Goal: Information Seeking & Learning: Learn about a topic

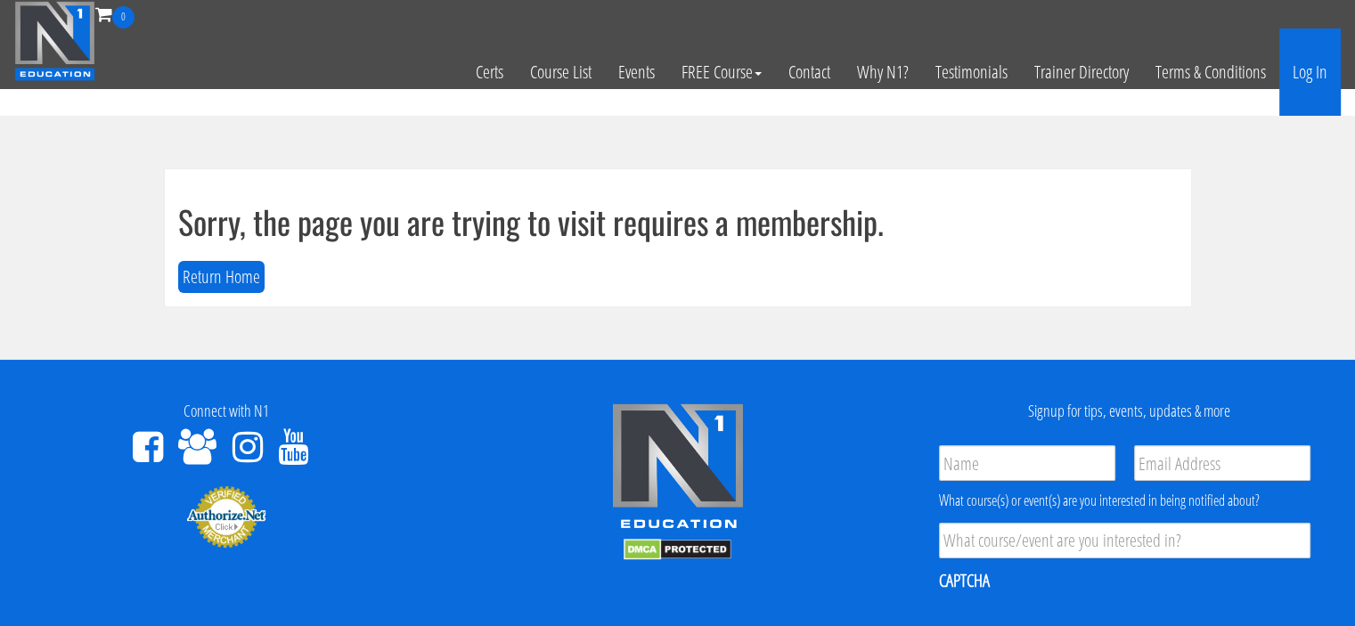
click at [1293, 61] on link "Log In" at bounding box center [1309, 72] width 61 height 87
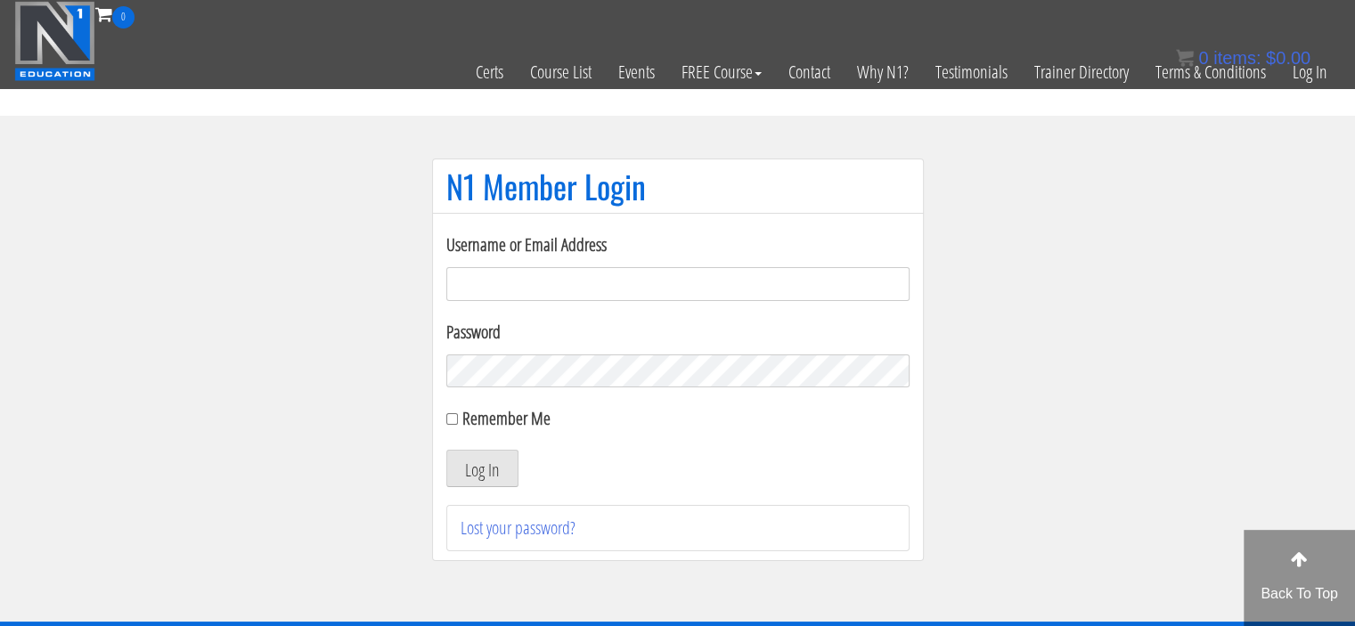
type input "Meghna.25898@gmail.com"
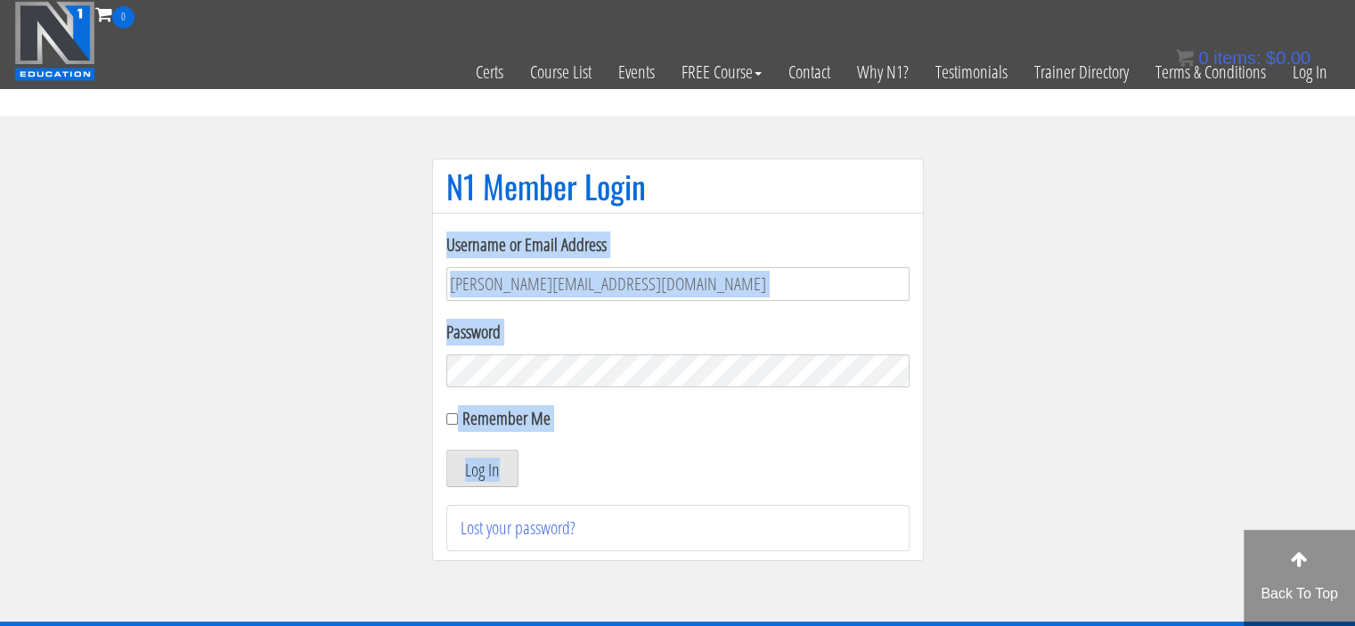
drag, startPoint x: 0, startPoint y: 0, endPoint x: 1118, endPoint y: 540, distance: 1241.7
click at [1118, 540] on section "N1 Member Login Username or Email Address Meghna.25898@gmail.com Password Remem…" at bounding box center [677, 369] width 1355 height 506
click at [1034, 356] on section "N1 Member Login Username or Email Address Meghna.25898@gmail.com Password Remem…" at bounding box center [677, 369] width 1355 height 506
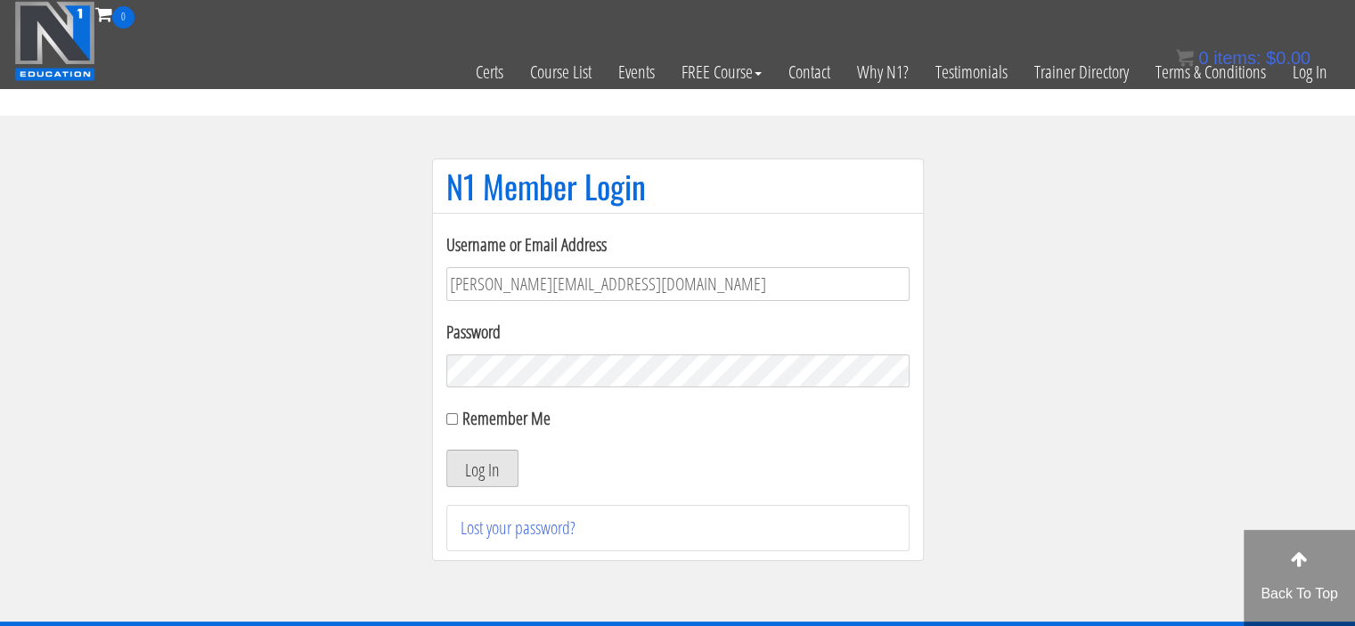
click at [483, 466] on button "Log In" at bounding box center [482, 468] width 72 height 37
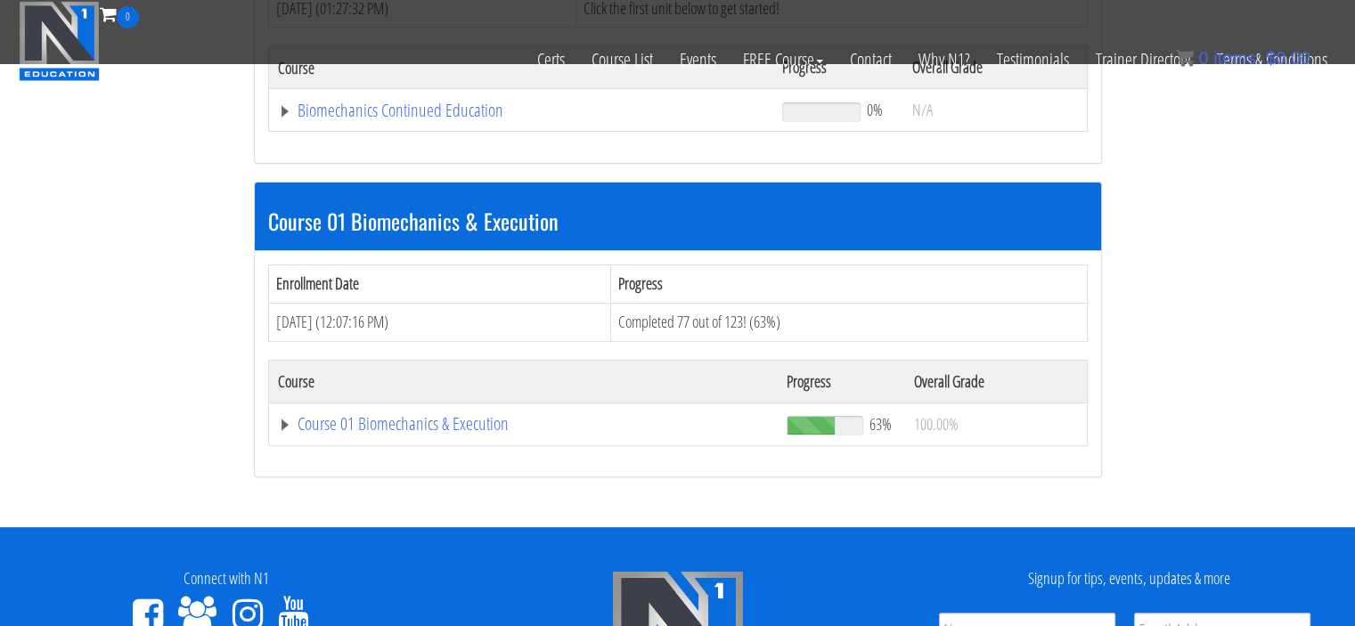
scroll to position [396, 0]
click at [453, 421] on link "Course 01 Biomechanics & Execution" at bounding box center [524, 424] width 492 height 18
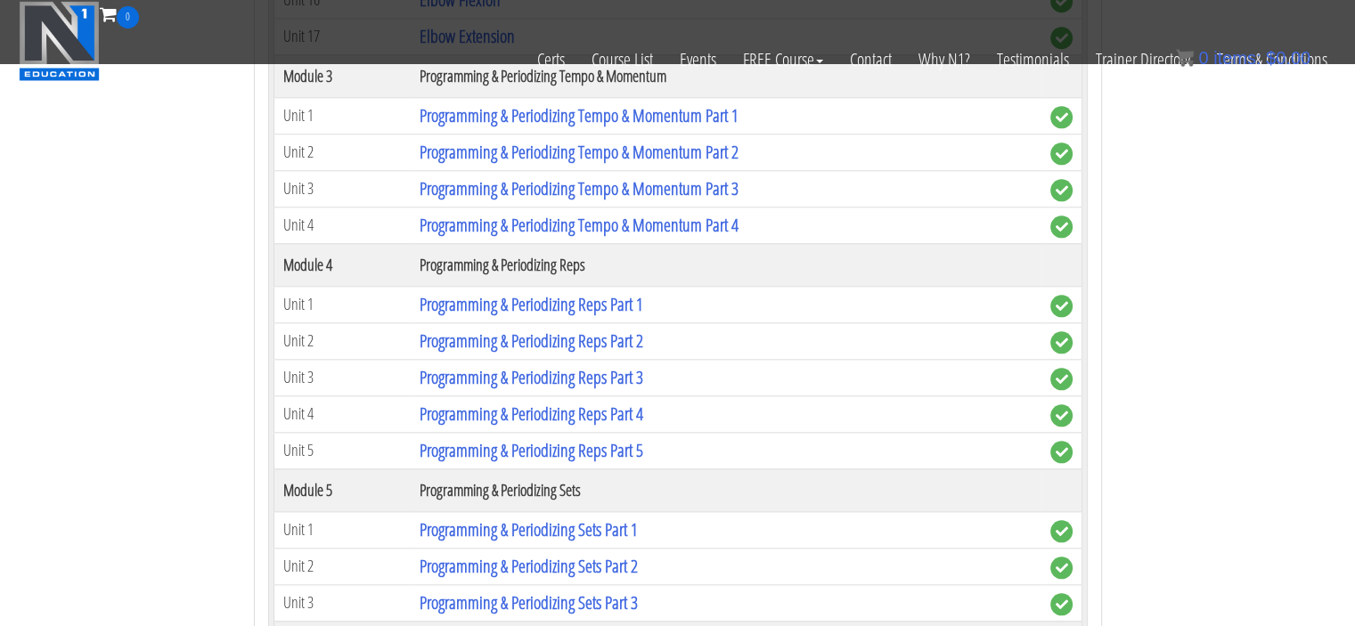
scroll to position [1827, 0]
click at [685, 215] on link "Programming & Periodizing Tempo & Momentum Part 4" at bounding box center [579, 226] width 319 height 24
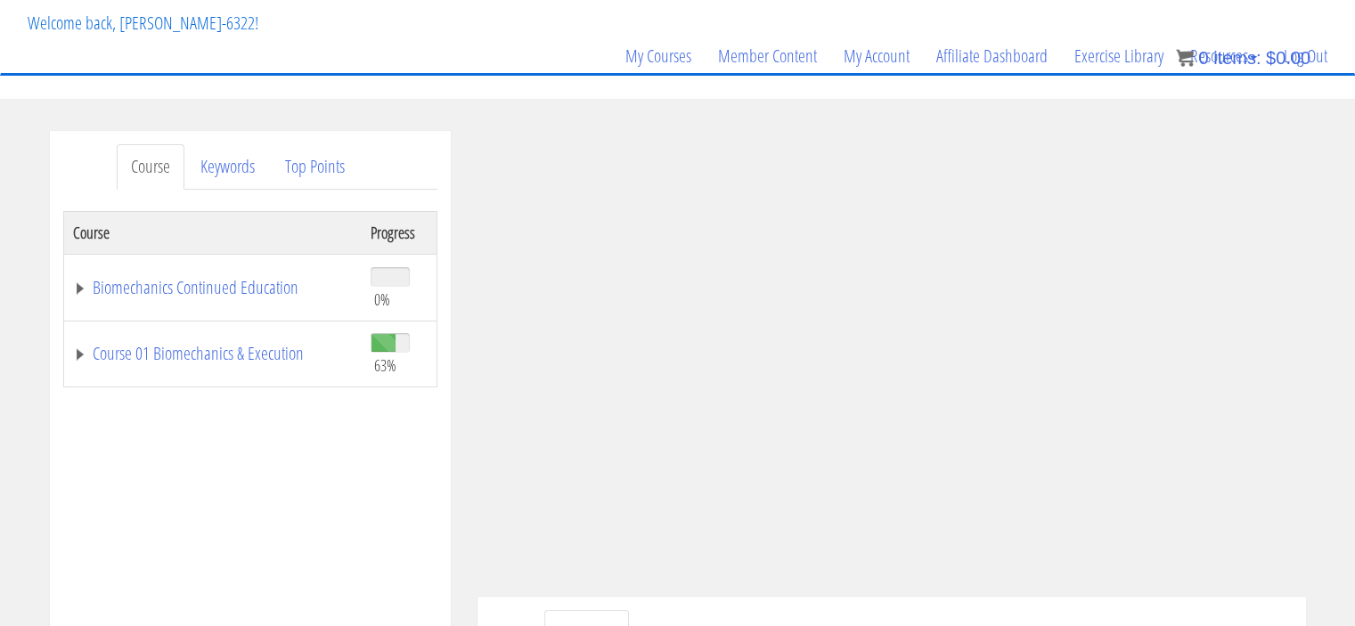
scroll to position [103, 0]
click at [187, 352] on link "Course 01 Biomechanics & Execution" at bounding box center [213, 353] width 280 height 18
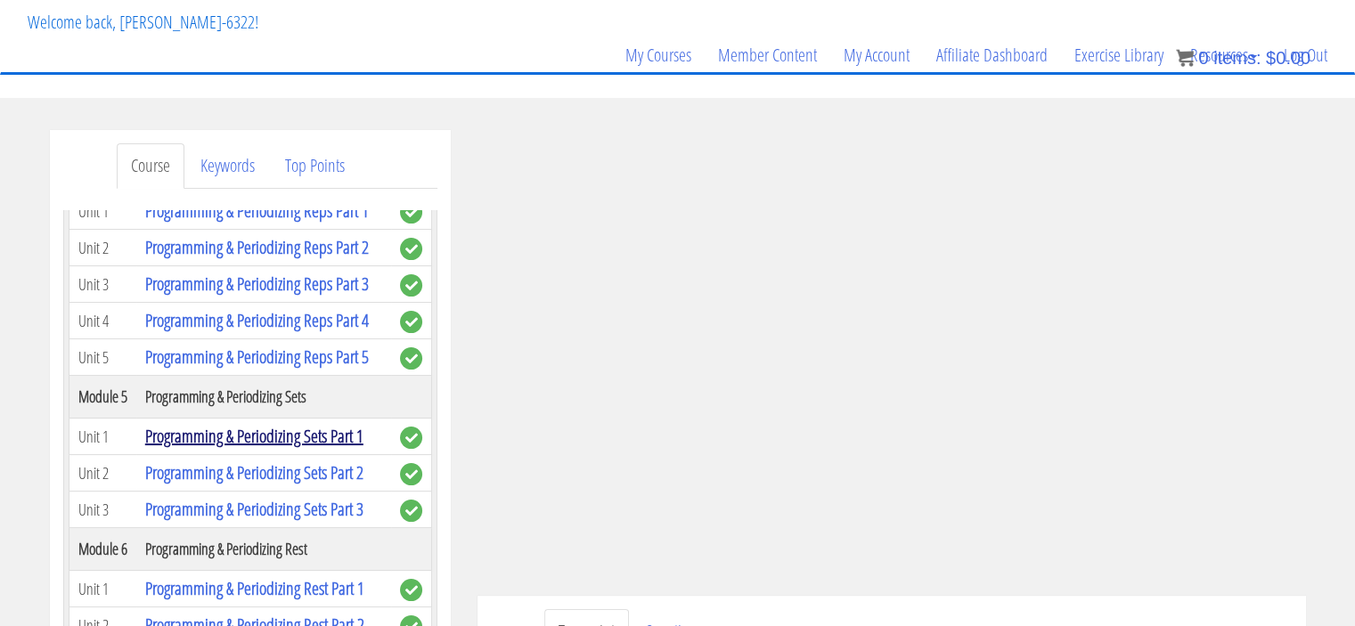
scroll to position [1521, 0]
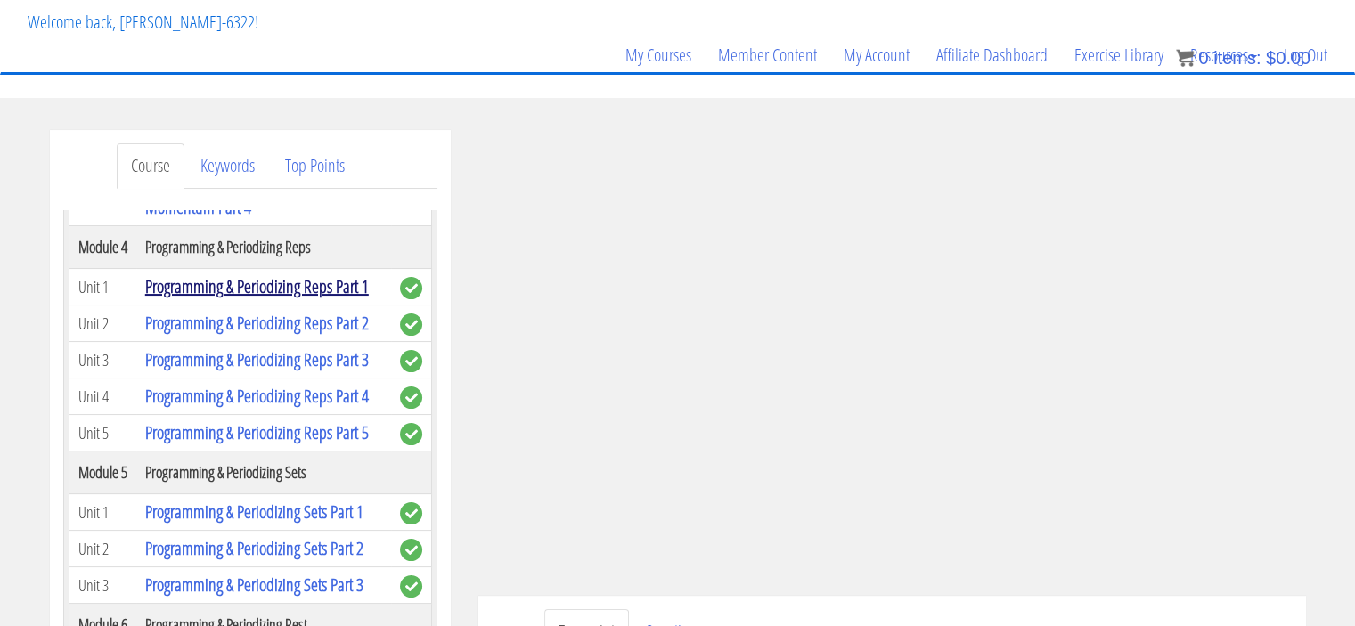
click at [336, 287] on link "Programming & Periodizing Reps Part 1" at bounding box center [257, 286] width 224 height 24
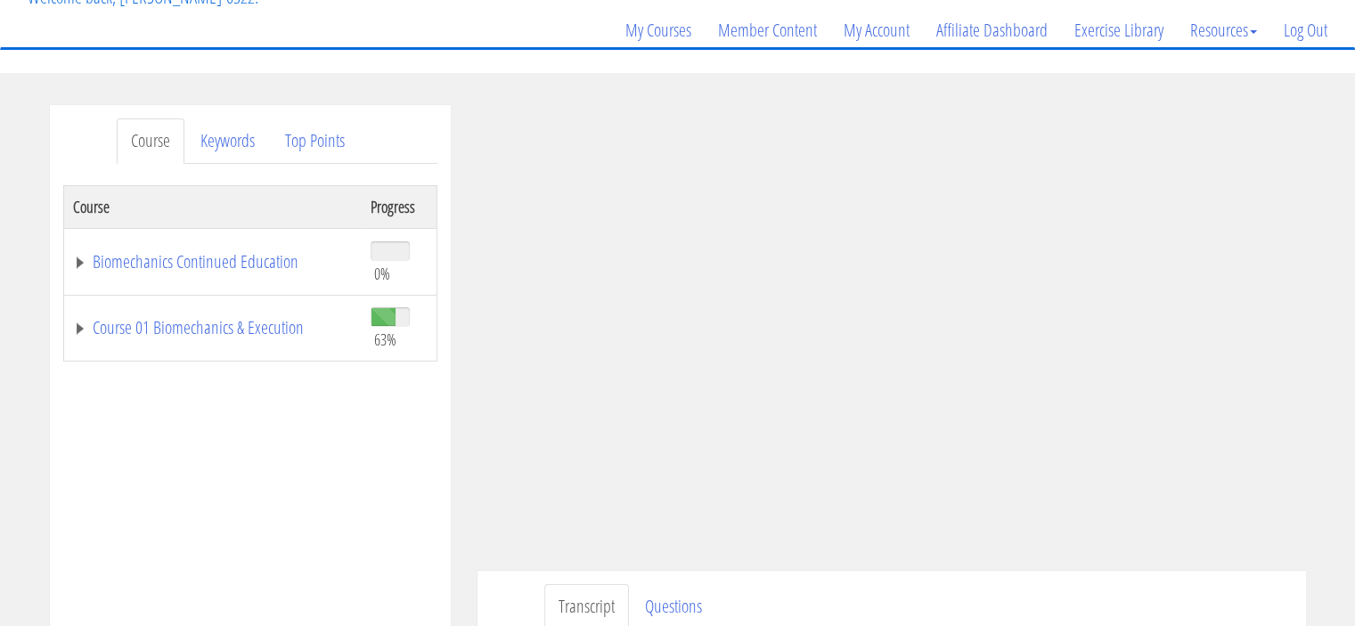
scroll to position [134, 0]
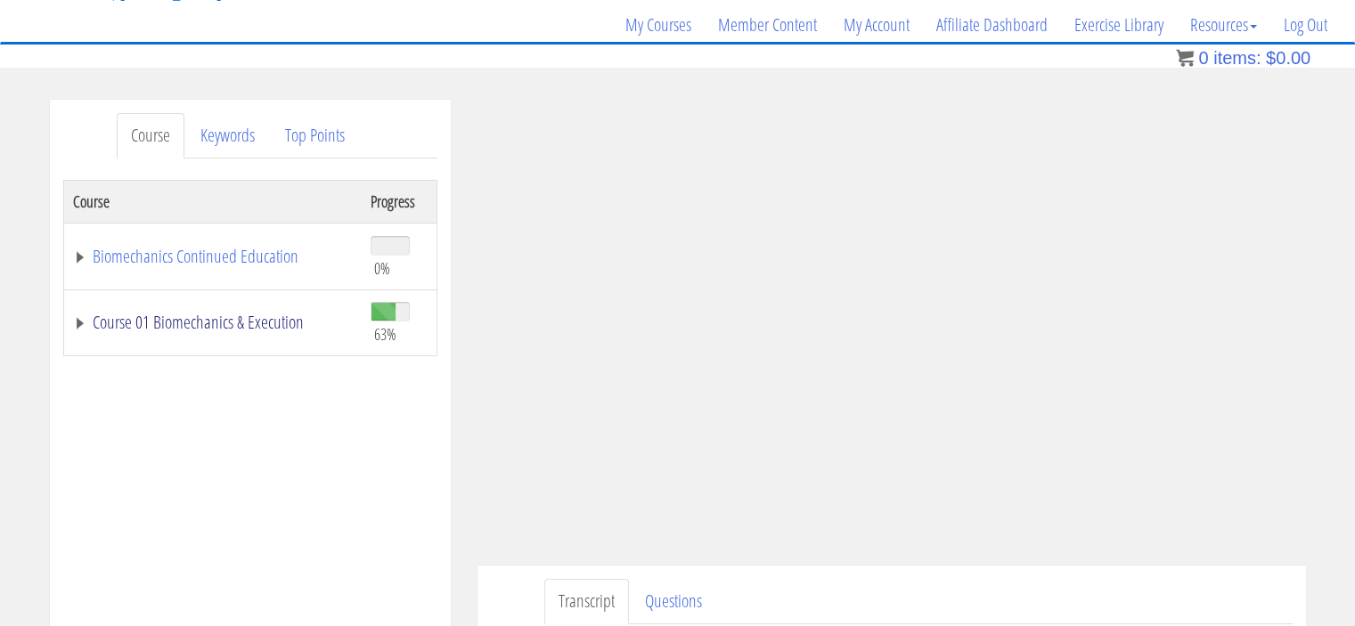
click at [301, 327] on link "Course 01 Biomechanics & Execution" at bounding box center [213, 323] width 280 height 18
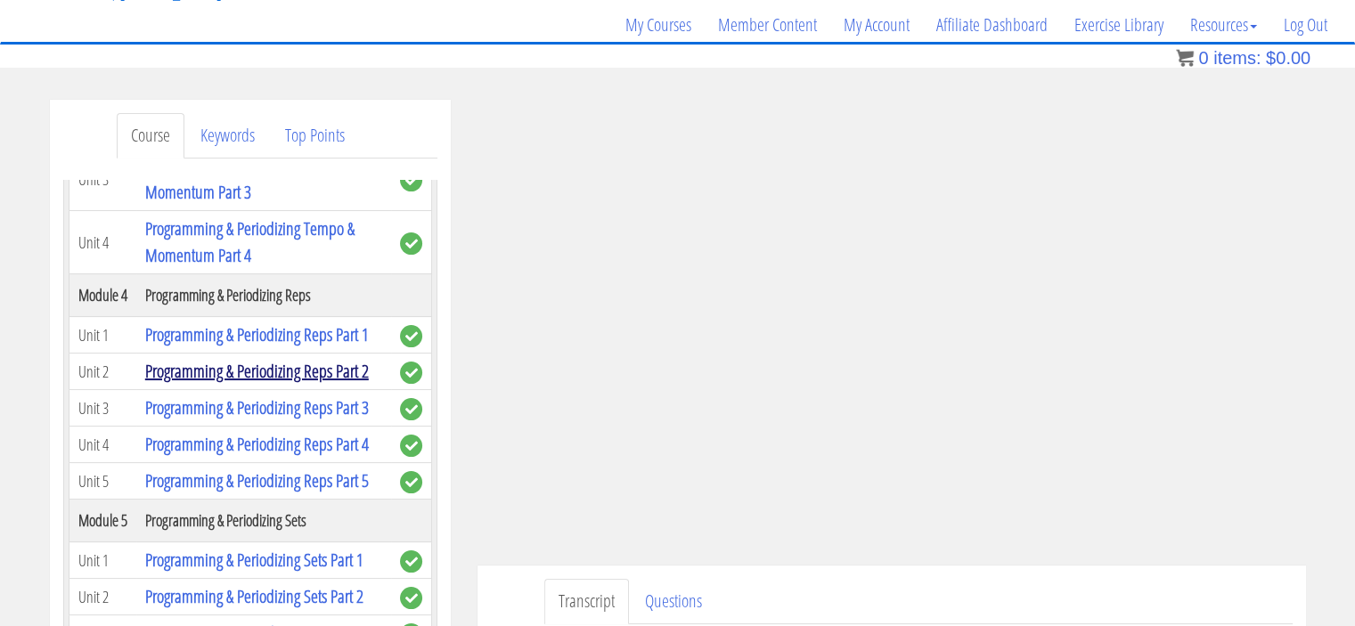
scroll to position [1450, 0]
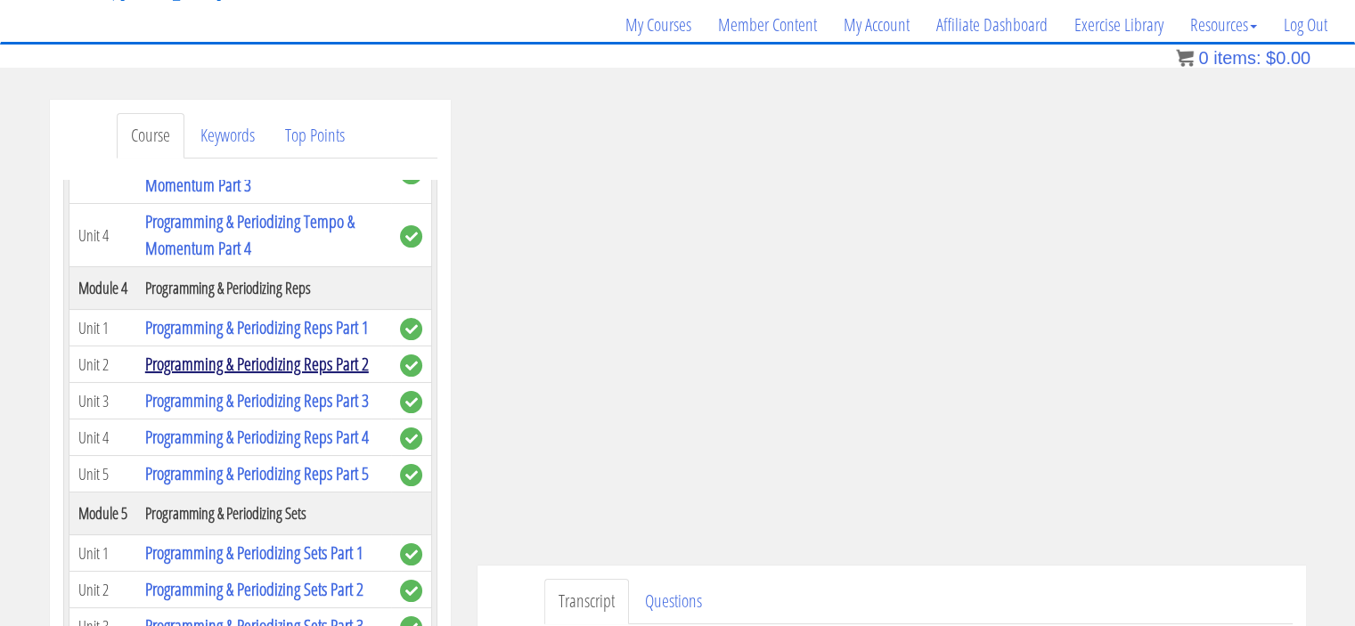
click at [285, 352] on link "Programming & Periodizing Reps Part 2" at bounding box center [257, 364] width 224 height 24
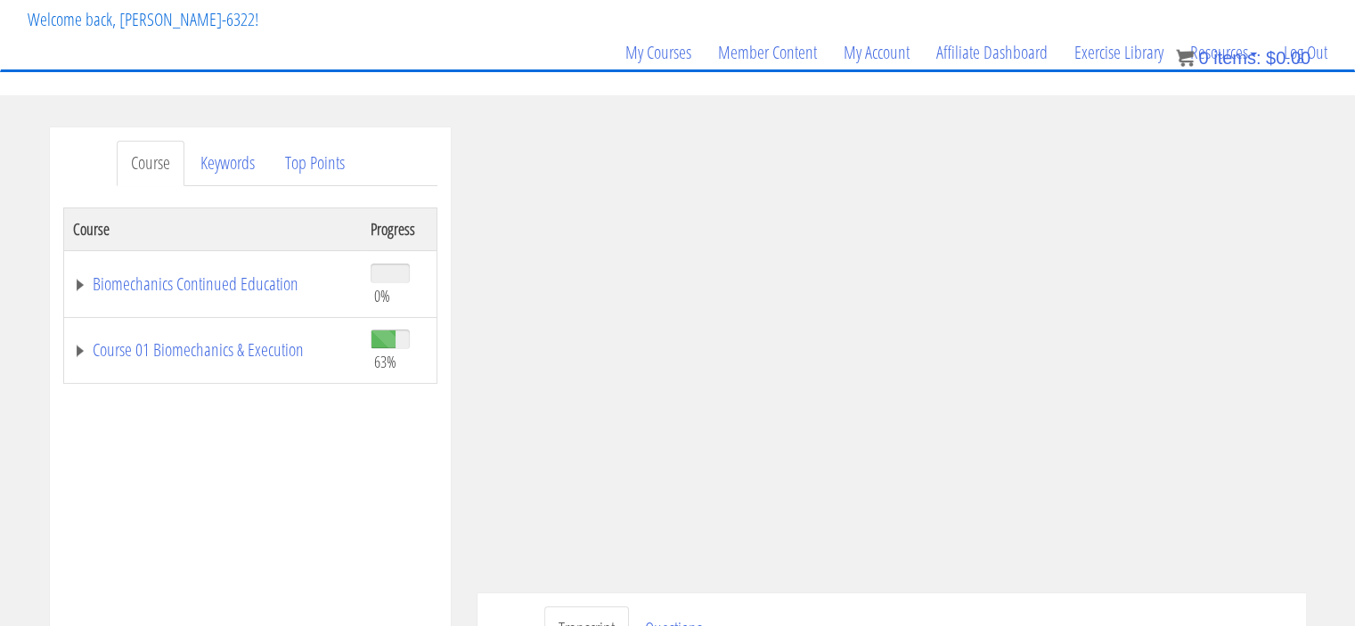
scroll to position [107, 0]
